Goal: Task Accomplishment & Management: Complete application form

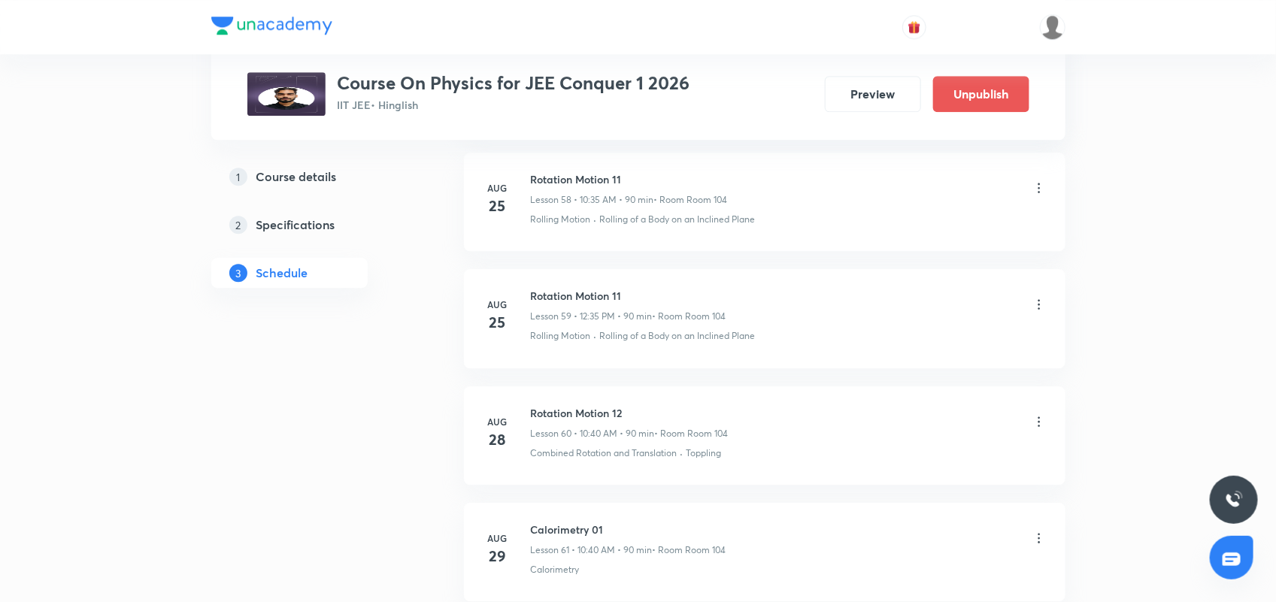
scroll to position [7277, 0]
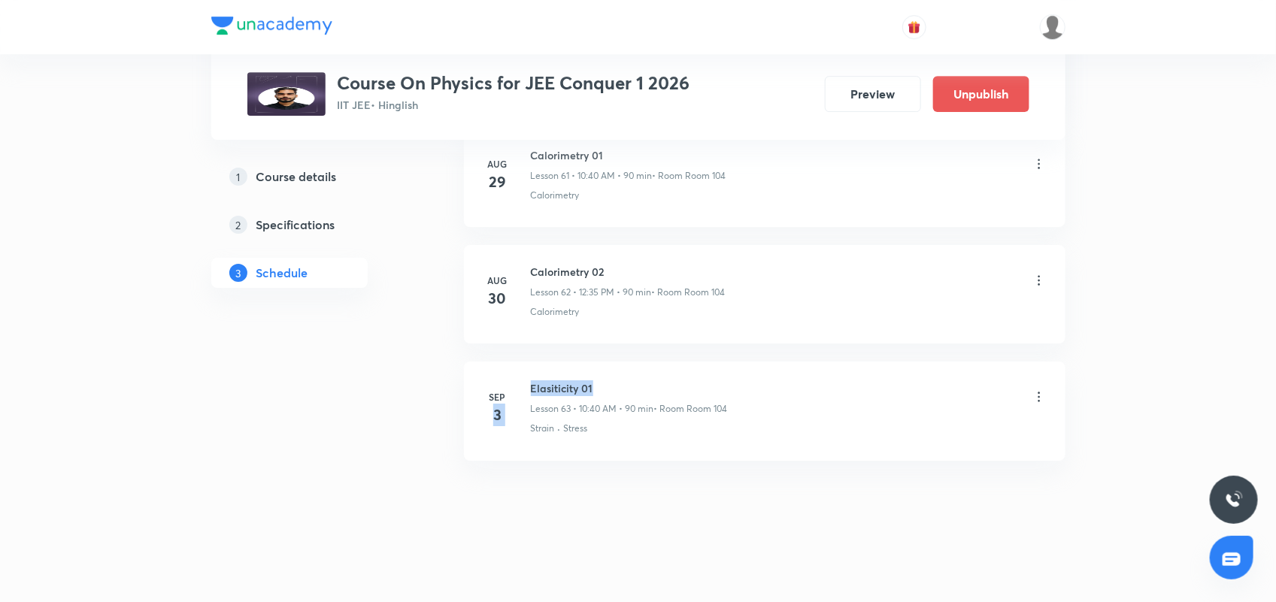
drag, startPoint x: 528, startPoint y: 389, endPoint x: 625, endPoint y: 478, distance: 132.5
click at [626, 388] on div "[DATE] Elasiticity 01 Lesson 63 • 10:40 AM • 90 min • Room Room 104 Strain · St…" at bounding box center [765, 407] width 564 height 55
drag, startPoint x: 625, startPoint y: 483, endPoint x: 576, endPoint y: 429, distance: 72.9
drag, startPoint x: 532, startPoint y: 386, endPoint x: 643, endPoint y: 388, distance: 111.3
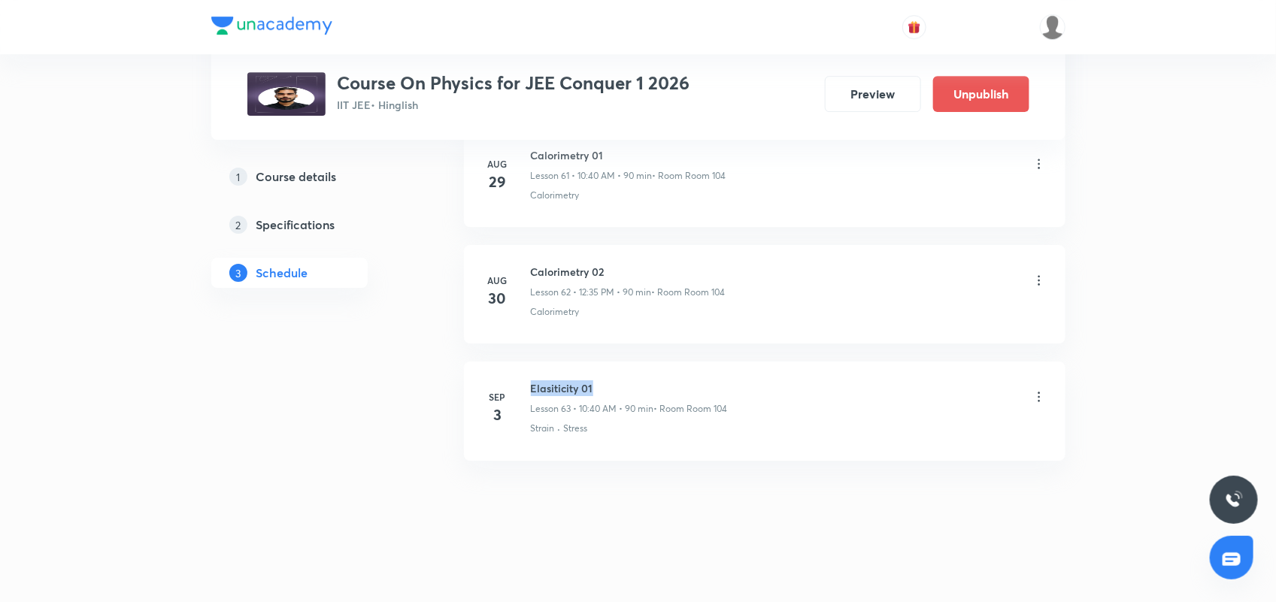
click at [643, 388] on h6 "Elasiticity 01" at bounding box center [629, 388] width 197 height 16
copy h6 "Elasiticity 01"
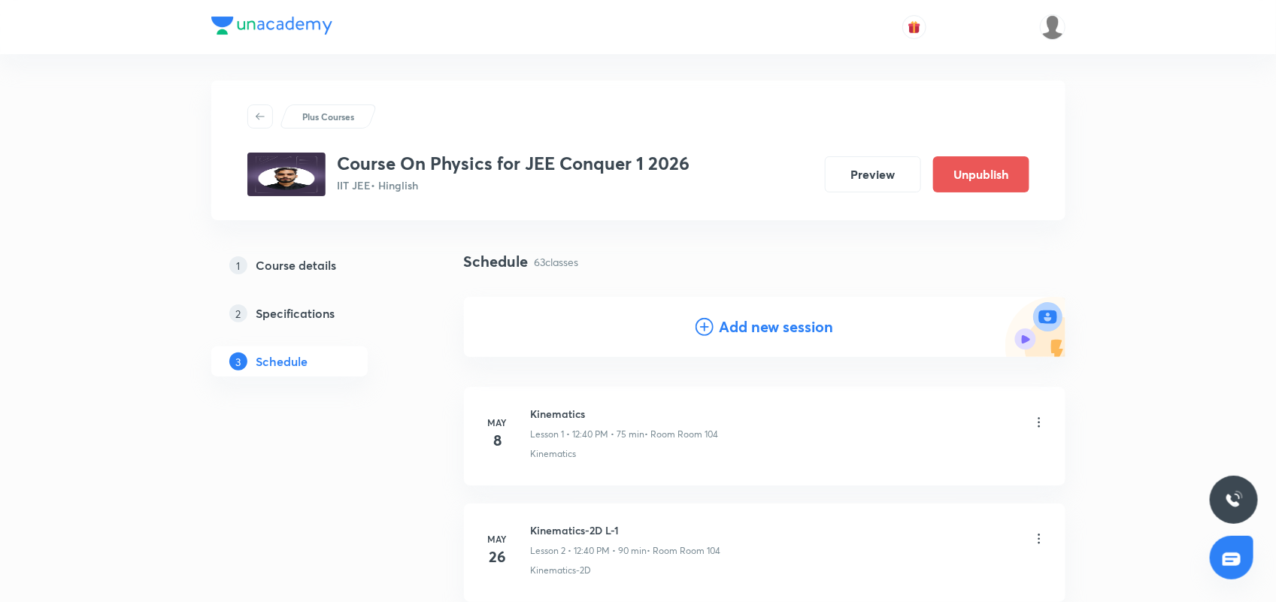
scroll to position [0, 0]
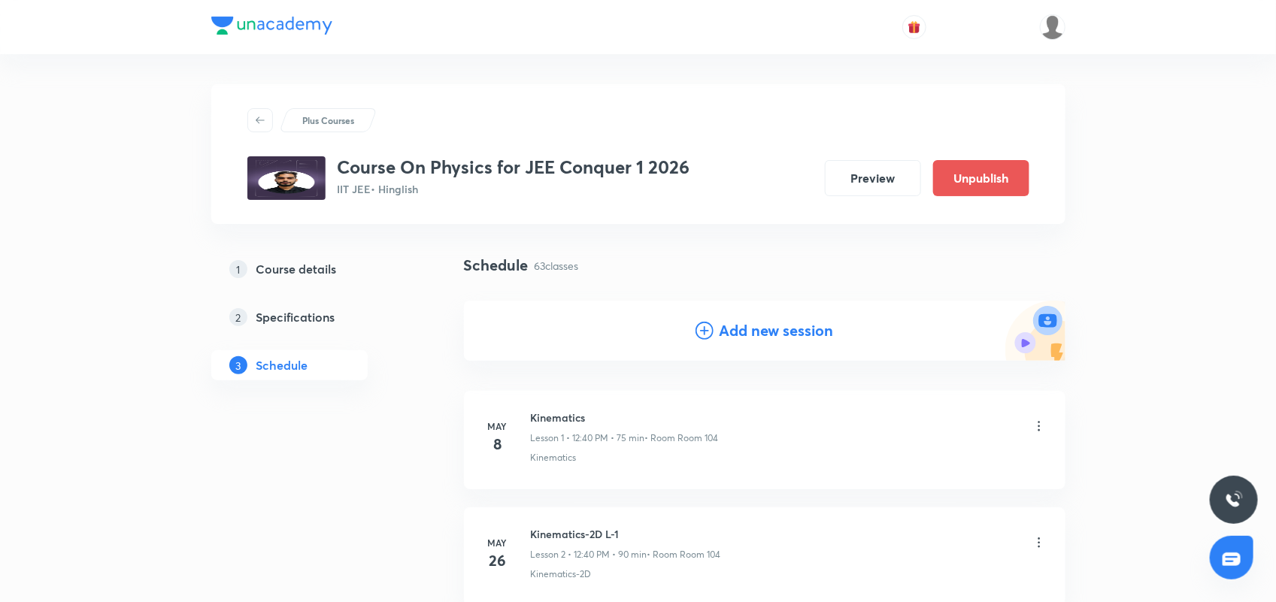
click at [709, 328] on icon at bounding box center [704, 331] width 18 height 18
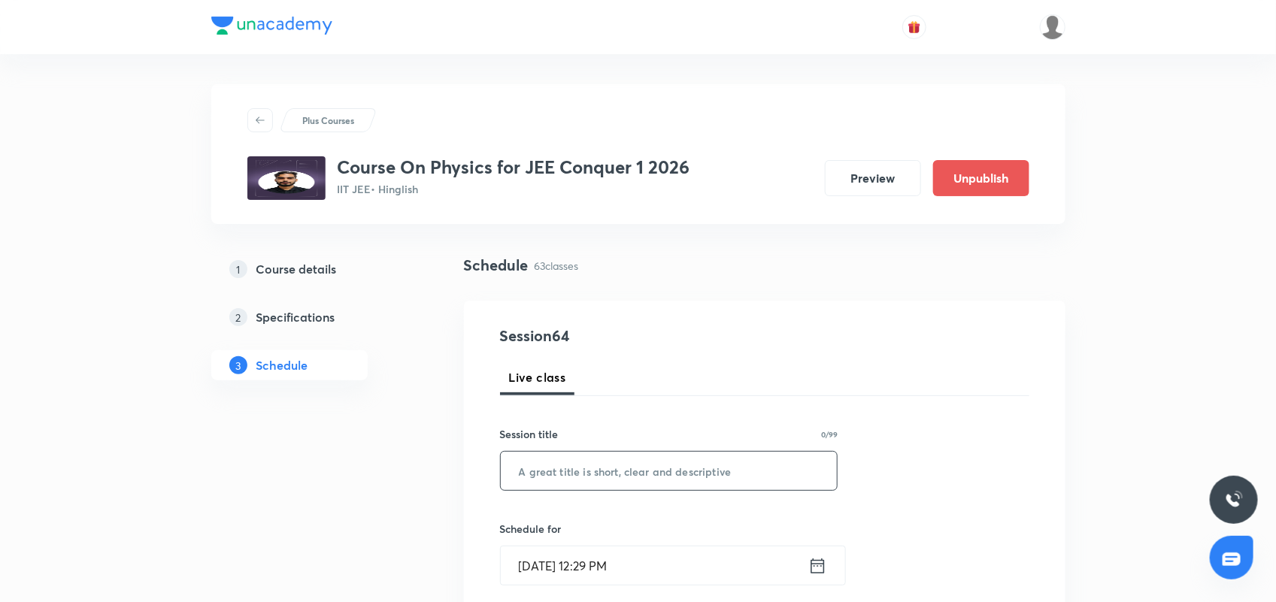
click at [551, 471] on input "text" at bounding box center [669, 471] width 337 height 38
paste input "Elasiticity 01"
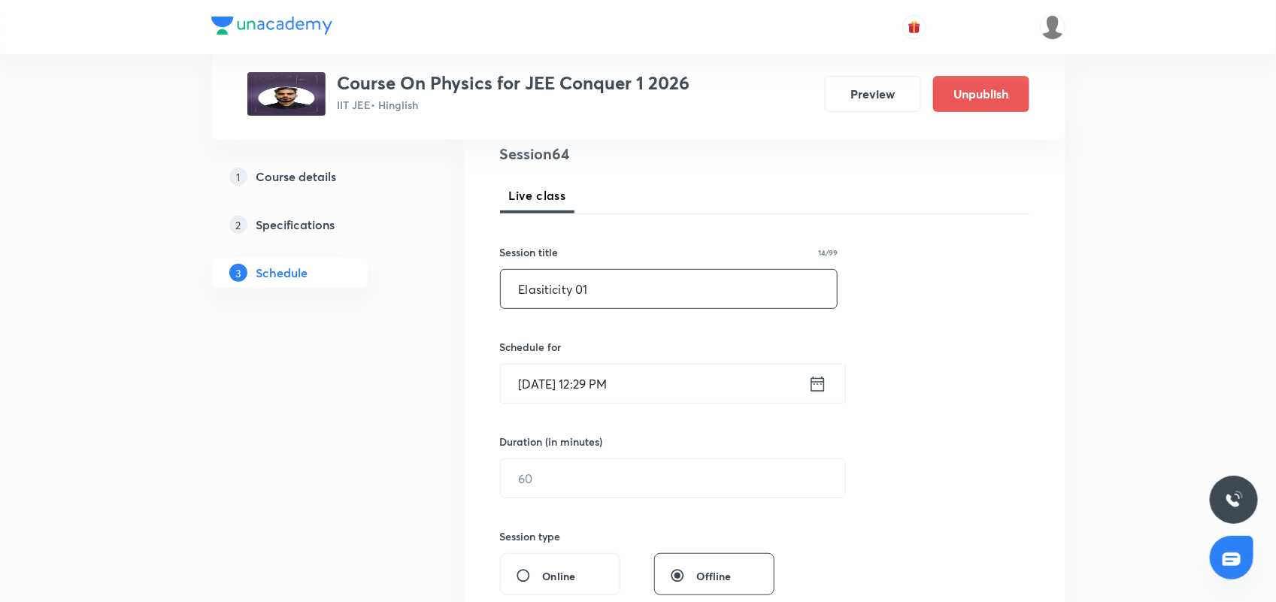
scroll to position [188, 0]
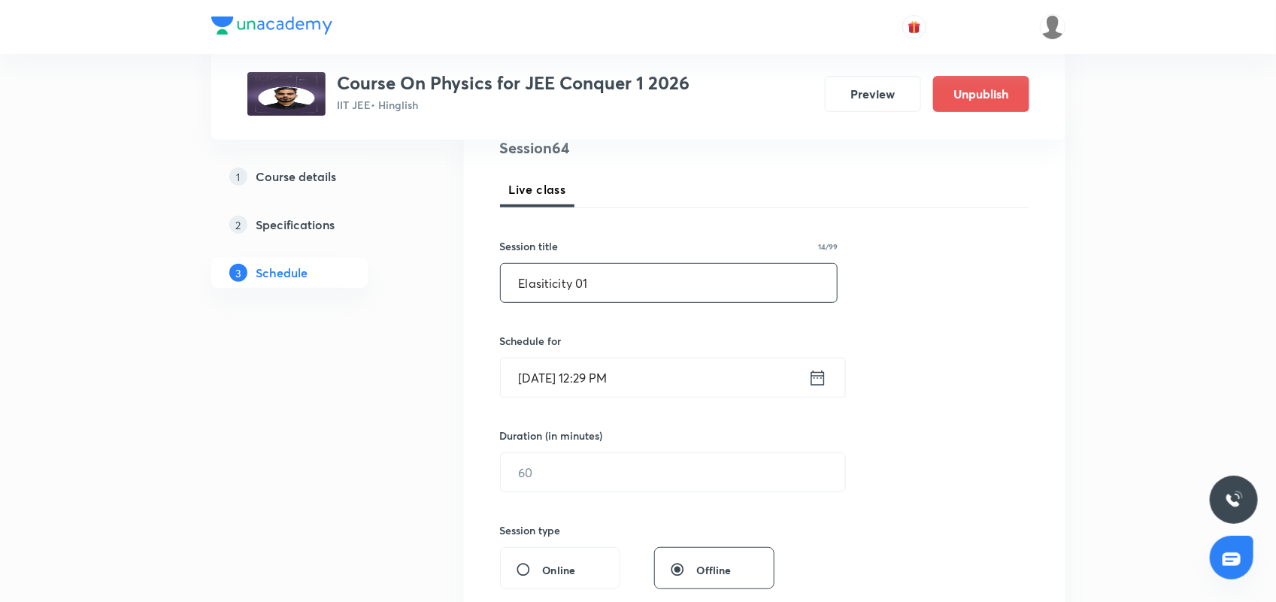
type input "Elasiticity 01"
click at [816, 376] on icon at bounding box center [817, 377] width 14 height 15
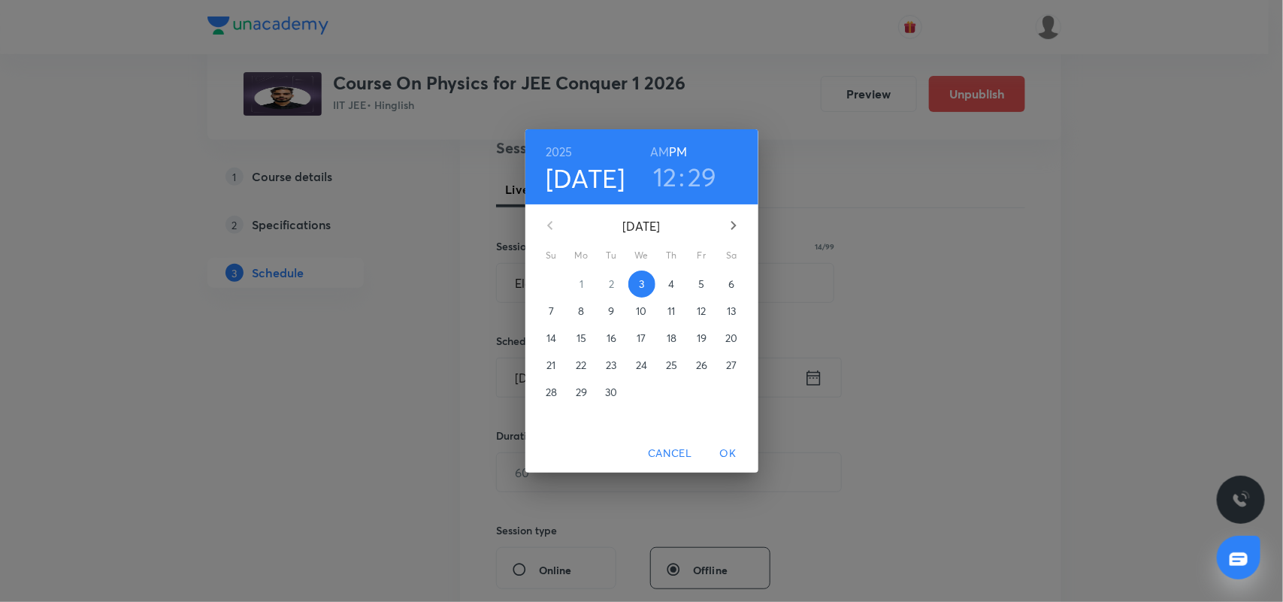
click at [696, 178] on h3 "29" at bounding box center [702, 177] width 29 height 32
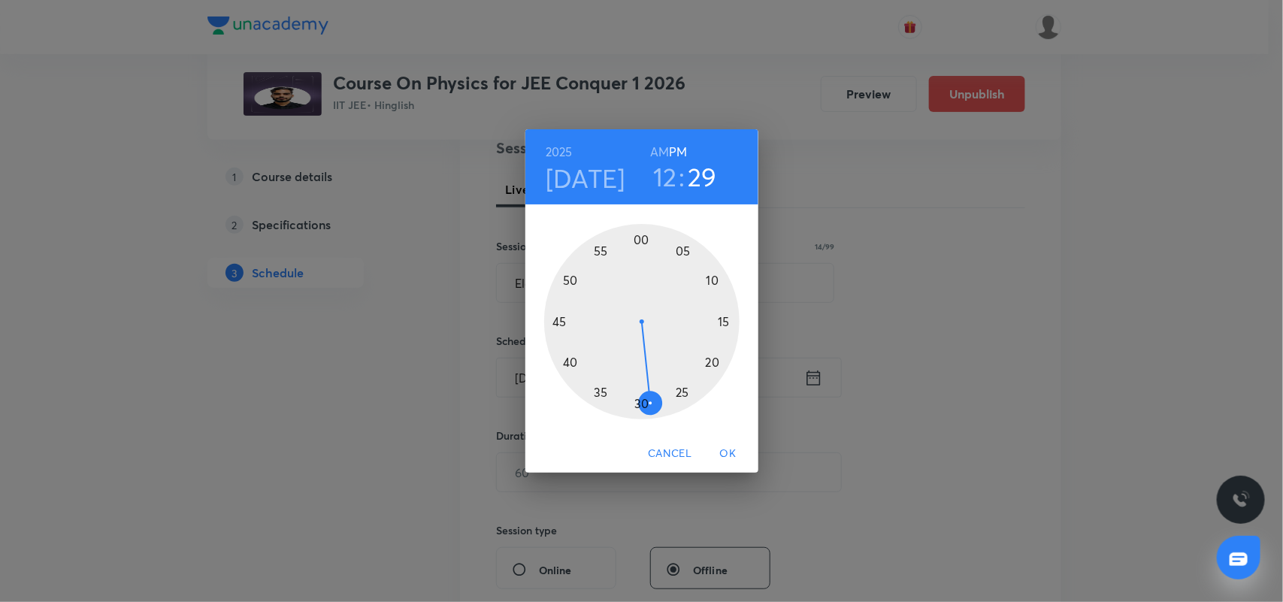
click at [599, 395] on div at bounding box center [641, 321] width 195 height 195
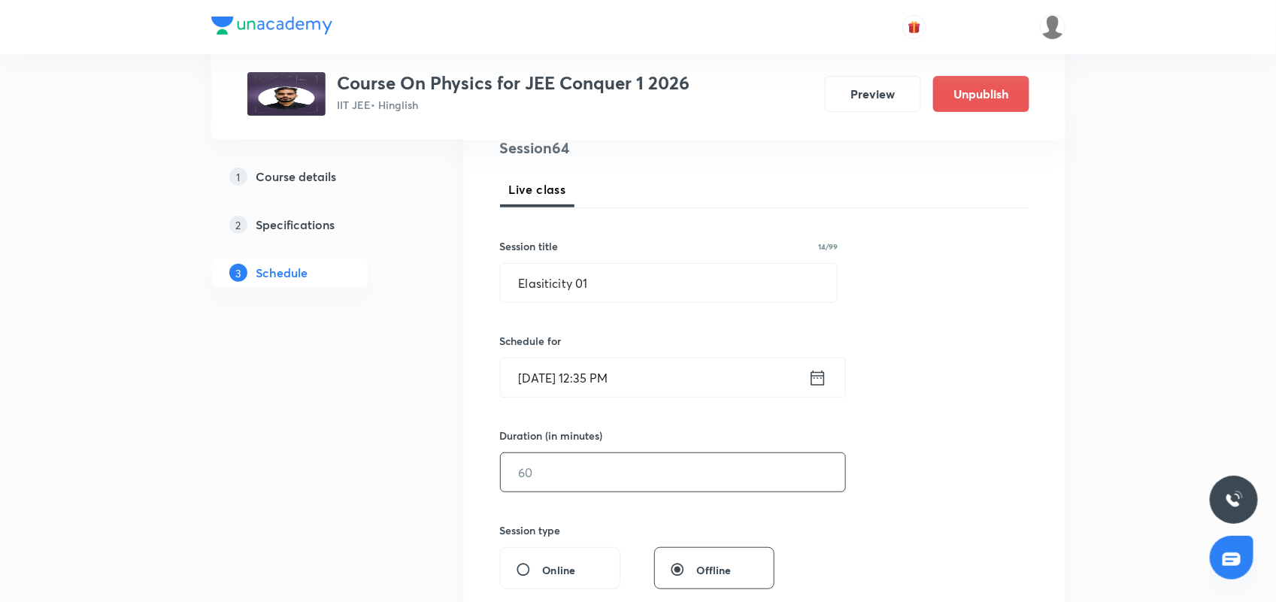
click at [560, 479] on input "text" at bounding box center [673, 472] width 344 height 38
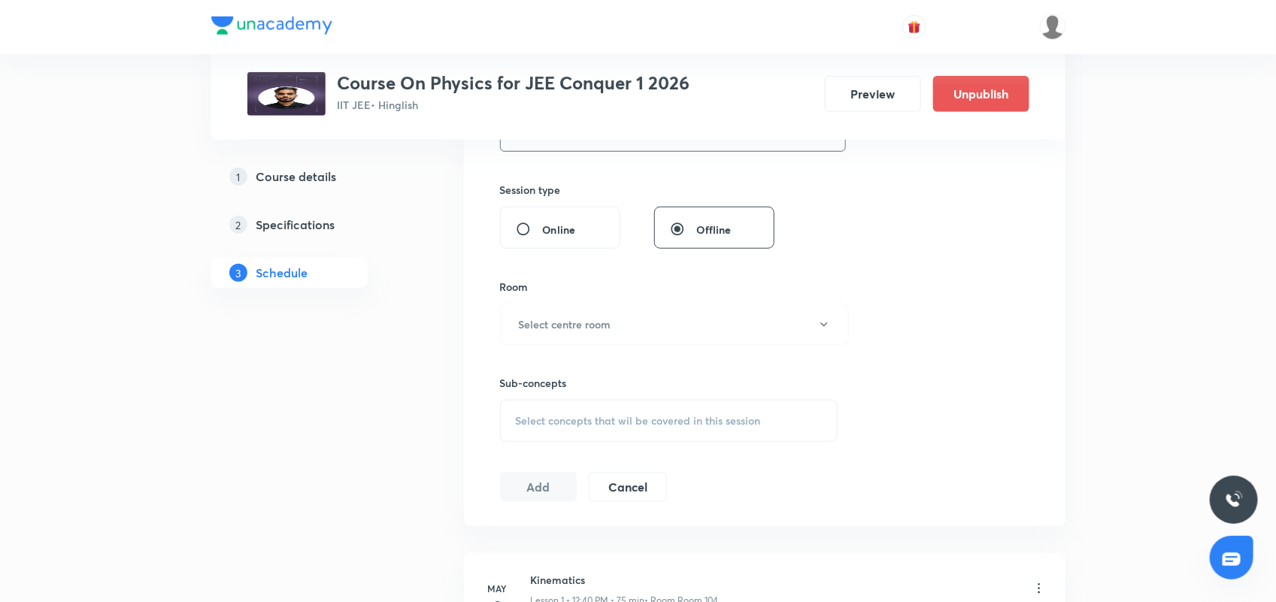
scroll to position [564, 0]
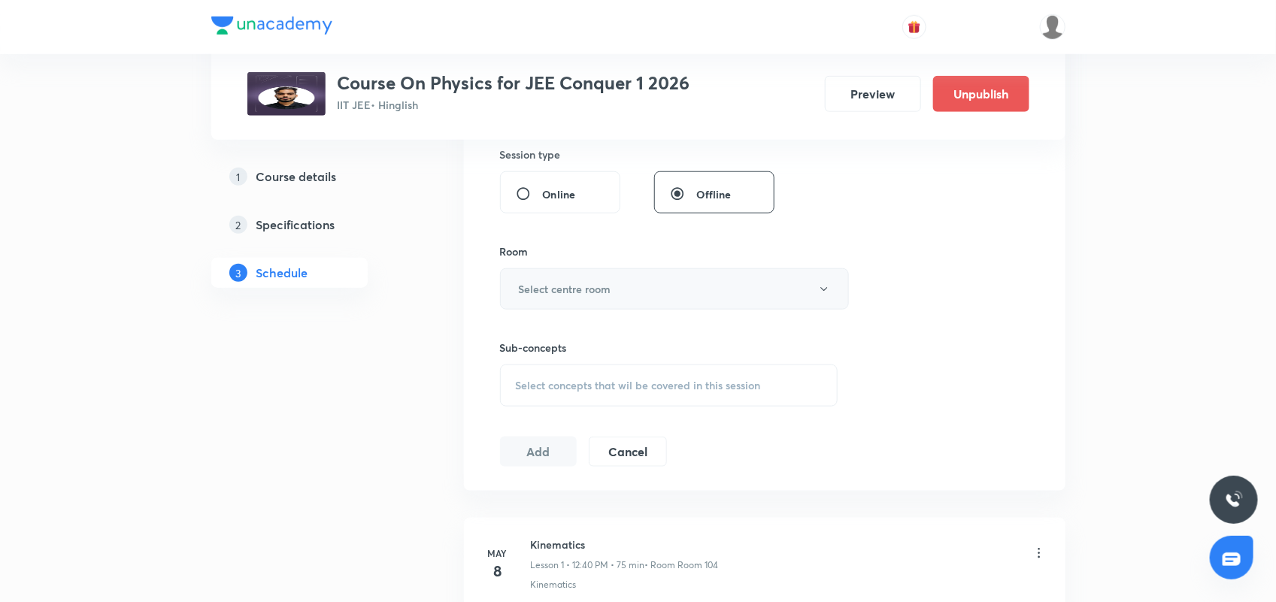
type input "60"
click at [595, 302] on button "Select centre room" at bounding box center [674, 288] width 349 height 41
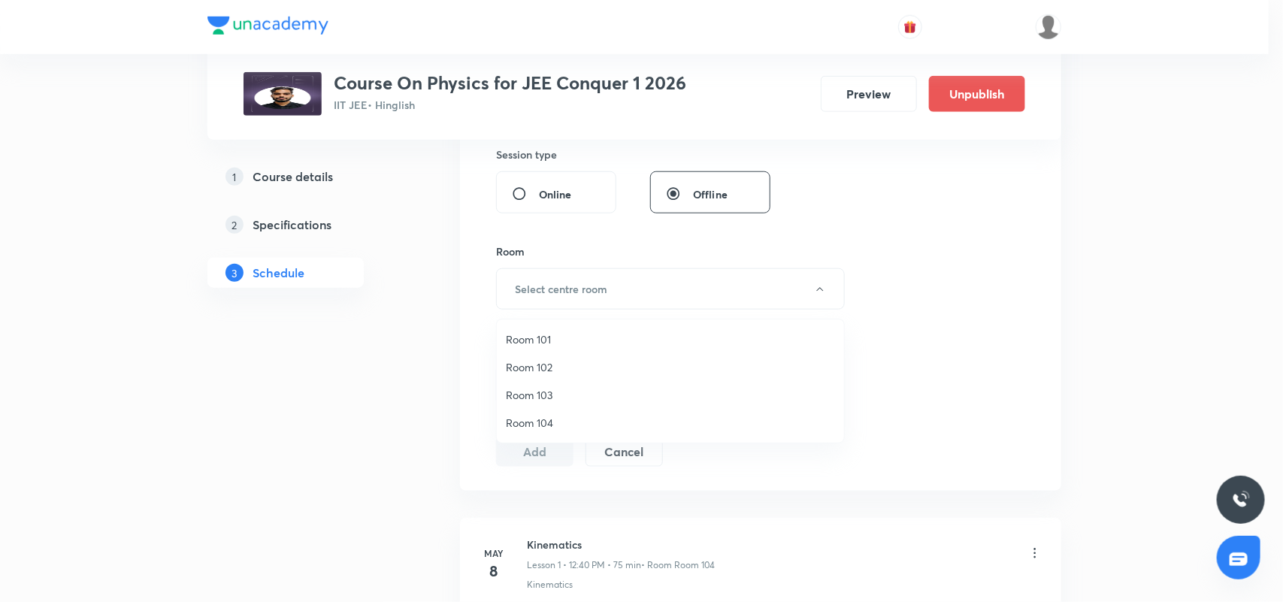
drag, startPoint x: 562, startPoint y: 418, endPoint x: 554, endPoint y: 404, distance: 15.9
click at [562, 419] on span "Room 104" at bounding box center [670, 423] width 329 height 16
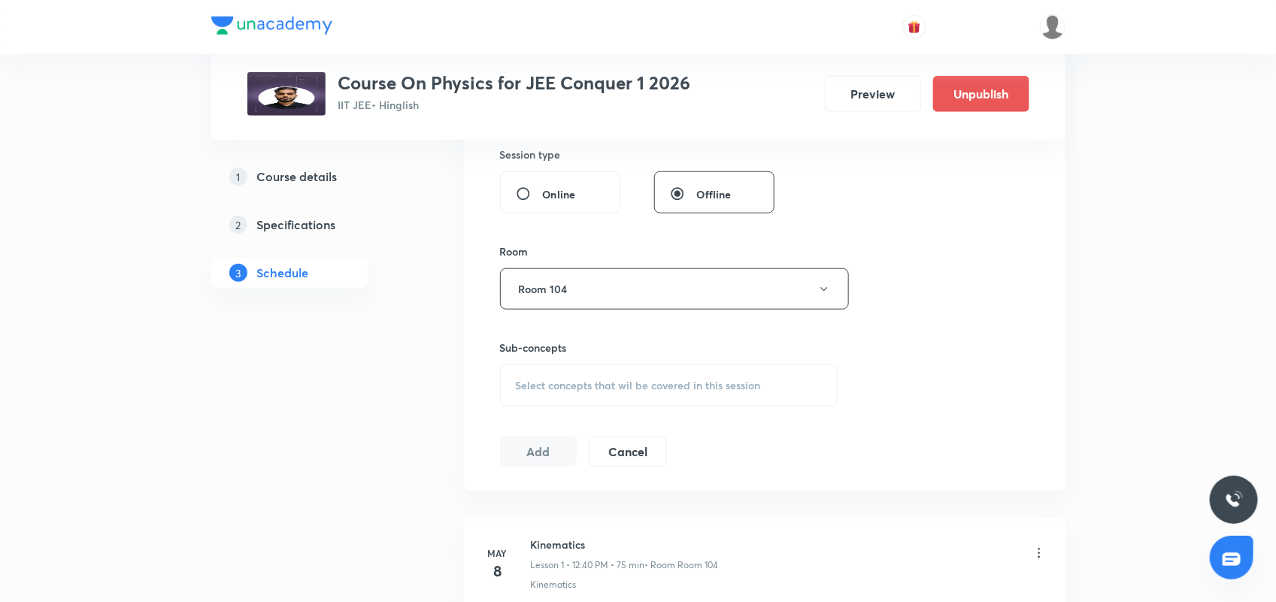
click at [586, 386] on span "Select concepts that wil be covered in this session" at bounding box center [638, 386] width 245 height 12
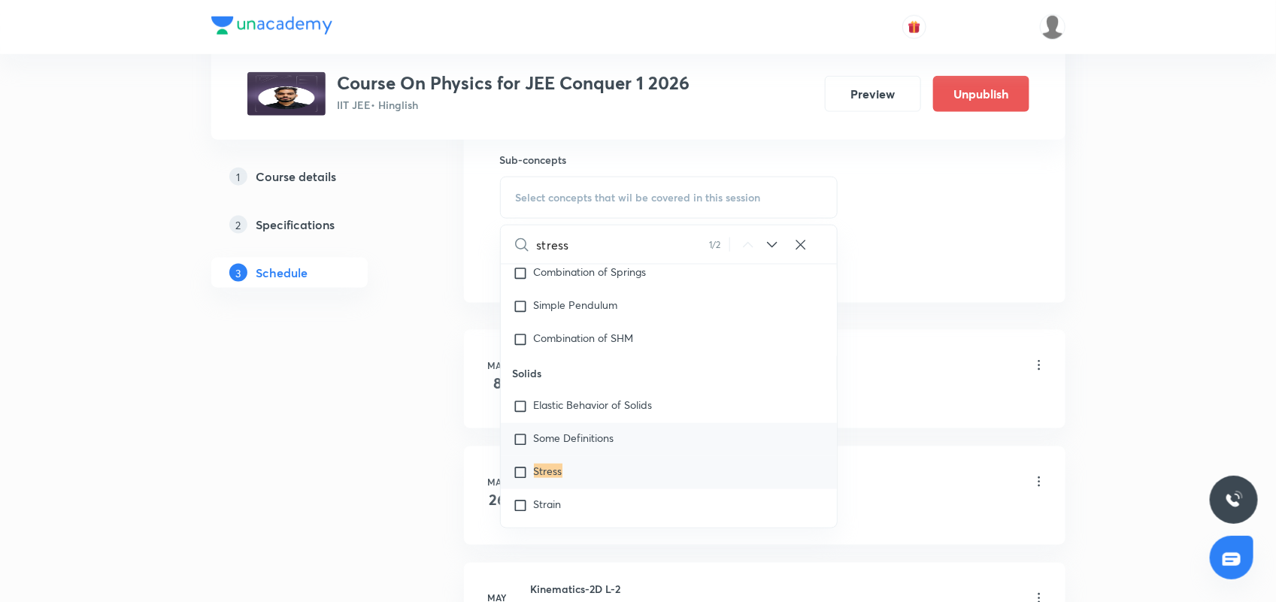
scroll to position [5897, 0]
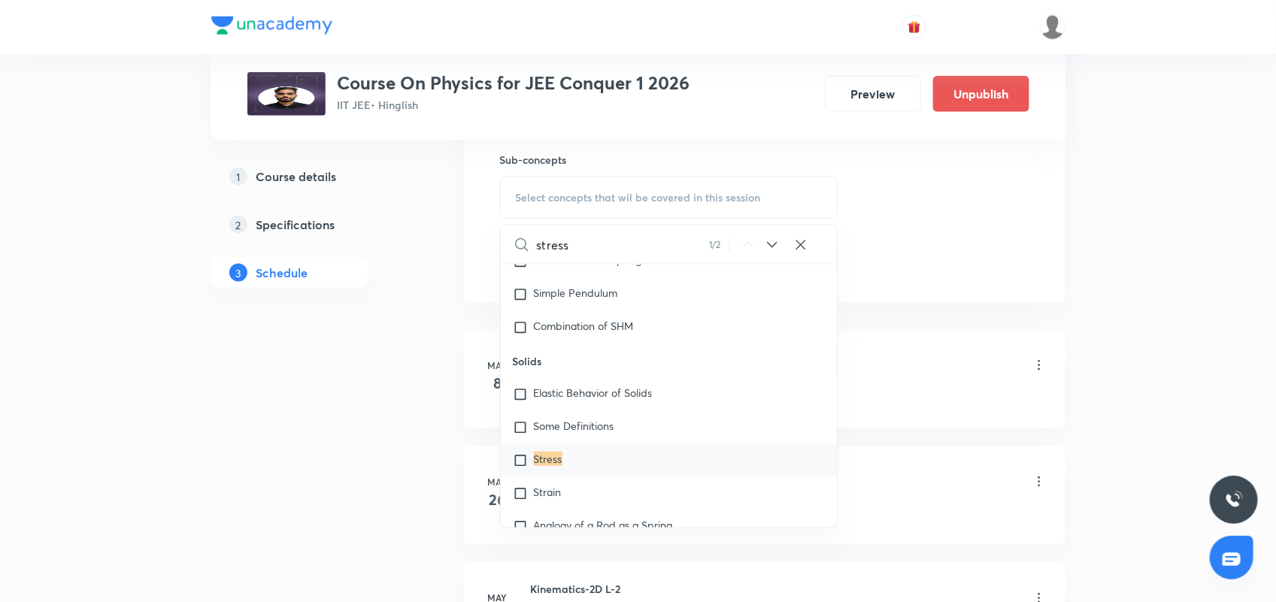
type input "stress"
drag, startPoint x: 568, startPoint y: 452, endPoint x: 577, endPoint y: 485, distance: 33.6
click at [567, 455] on div "Stress" at bounding box center [669, 460] width 337 height 33
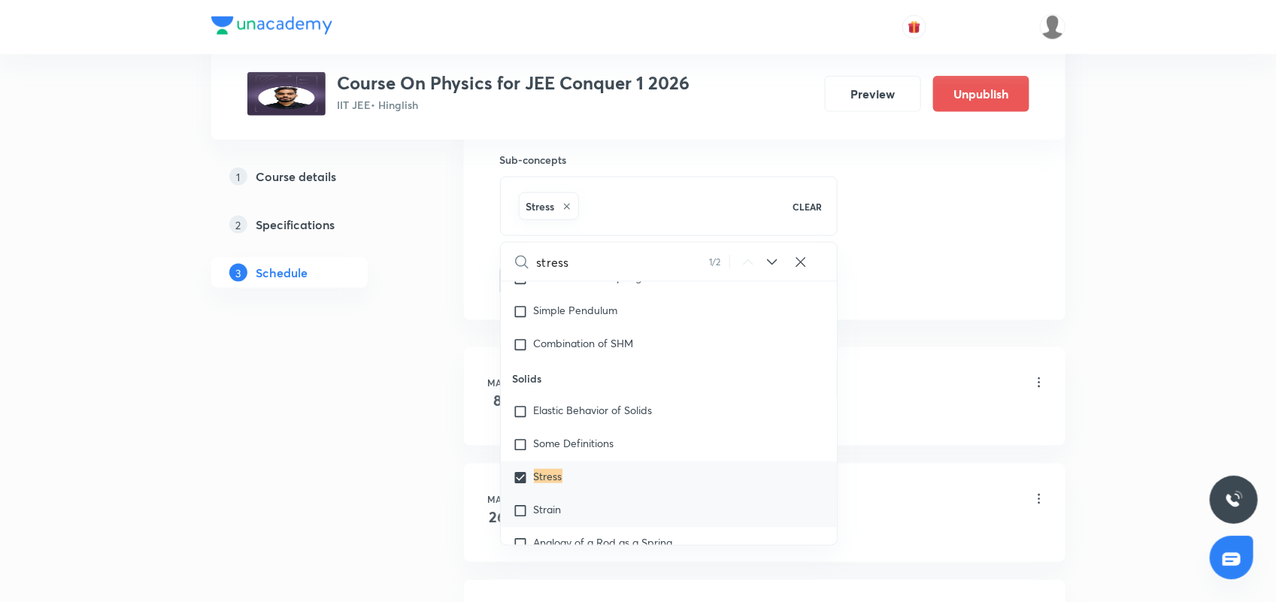
click at [569, 497] on div "Strain" at bounding box center [669, 511] width 337 height 33
checkbox input "true"
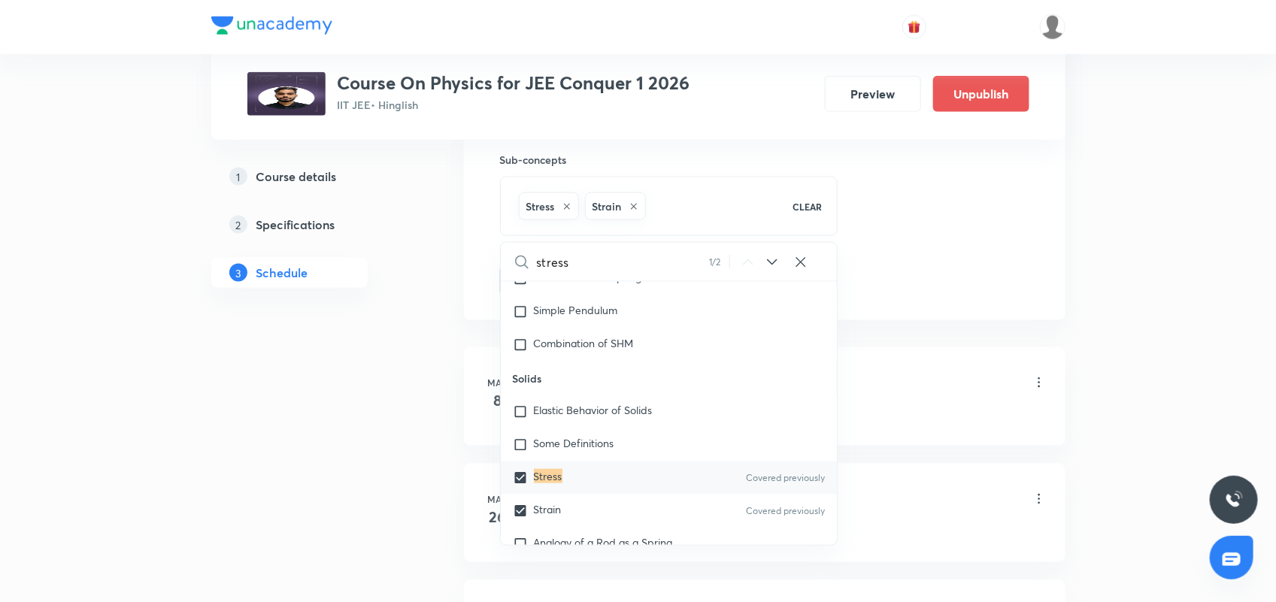
drag, startPoint x: 906, startPoint y: 273, endPoint x: 849, endPoint y: 286, distance: 58.5
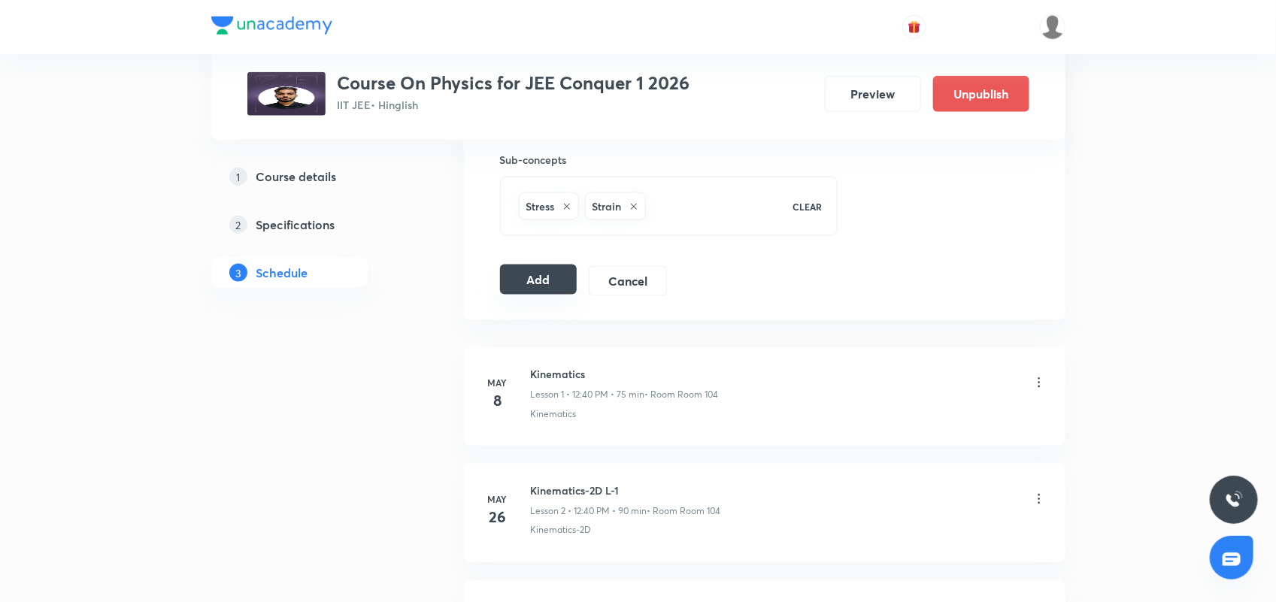
click at [539, 286] on button "Add" at bounding box center [538, 280] width 77 height 30
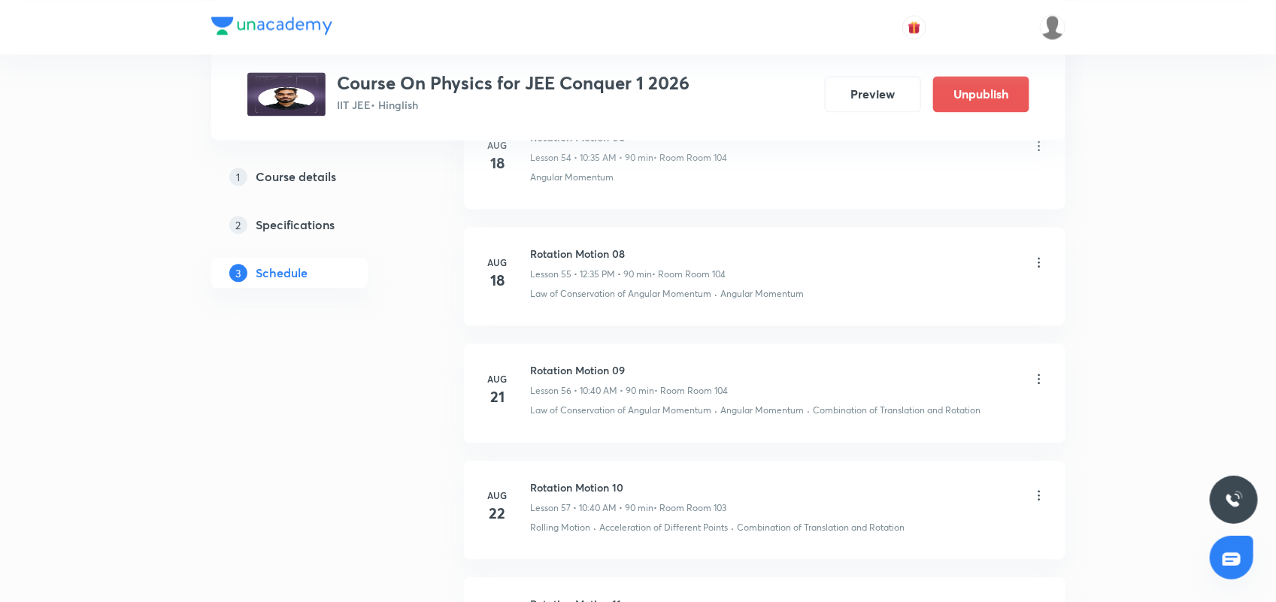
scroll to position [7393, 0]
